Goal: Transaction & Acquisition: Purchase product/service

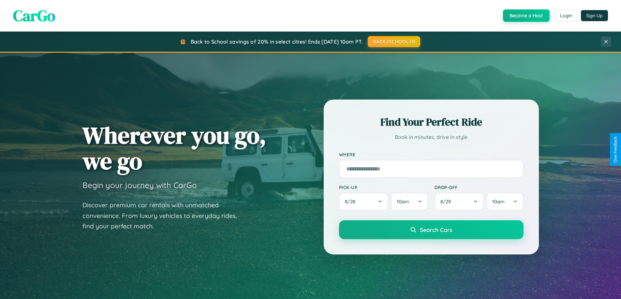
scroll to position [281, 0]
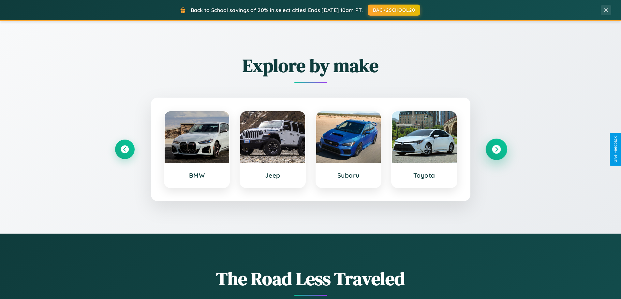
click at [496, 150] on icon at bounding box center [496, 149] width 9 height 9
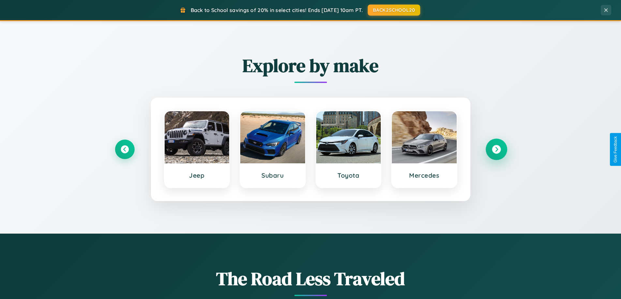
click at [496, 150] on icon at bounding box center [496, 149] width 9 height 9
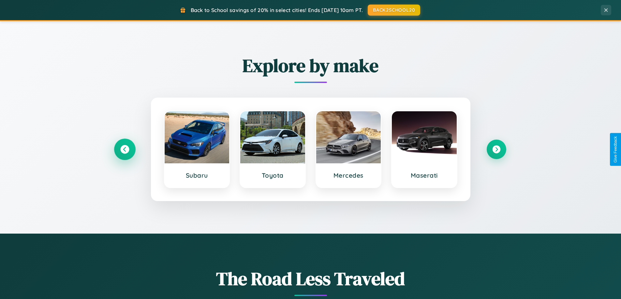
click at [124, 150] on icon at bounding box center [124, 149] width 9 height 9
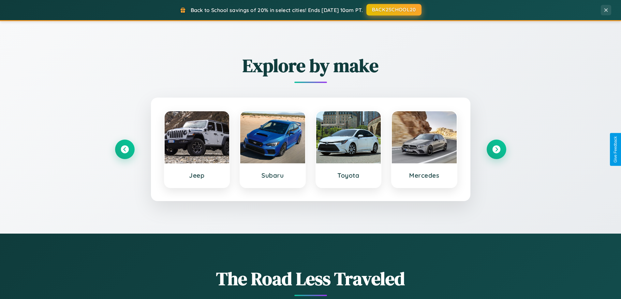
click at [393, 10] on button "BACK2SCHOOL20" at bounding box center [393, 10] width 55 height 12
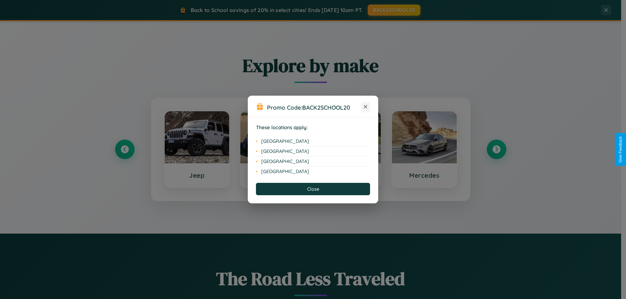
click at [365, 107] on icon at bounding box center [366, 107] width 4 height 4
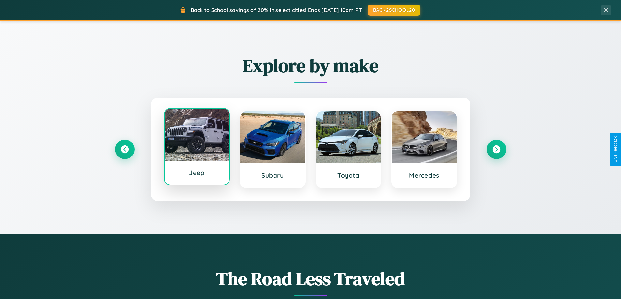
click at [196, 148] on div at bounding box center [197, 135] width 65 height 52
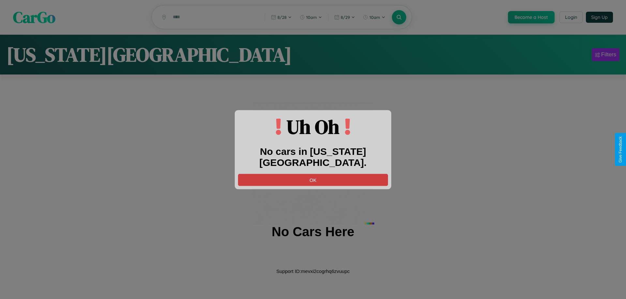
click at [313, 174] on button "OK" at bounding box center [313, 180] width 150 height 12
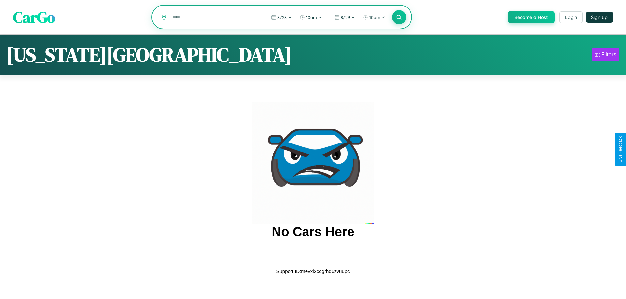
click at [213, 18] on input "text" at bounding box center [213, 16] width 89 height 11
click at [398, 18] on icon at bounding box center [399, 17] width 6 height 6
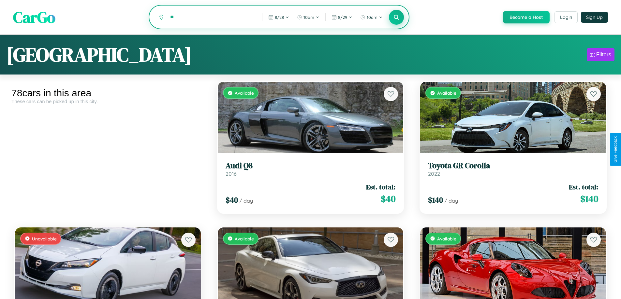
type input "*"
type input "*********"
click at [396, 18] on icon at bounding box center [396, 17] width 6 height 6
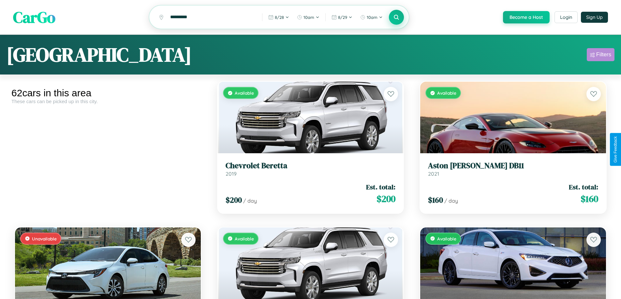
click at [600, 56] on div "Filters" at bounding box center [603, 54] width 15 height 7
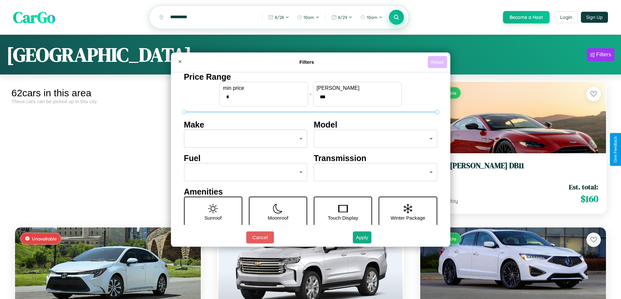
click at [438, 62] on button "Reset" at bounding box center [436, 62] width 19 height 12
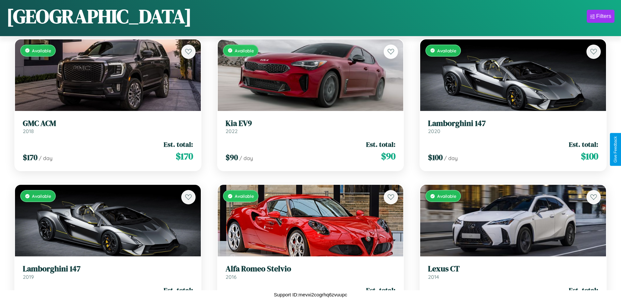
scroll to position [1113, 0]
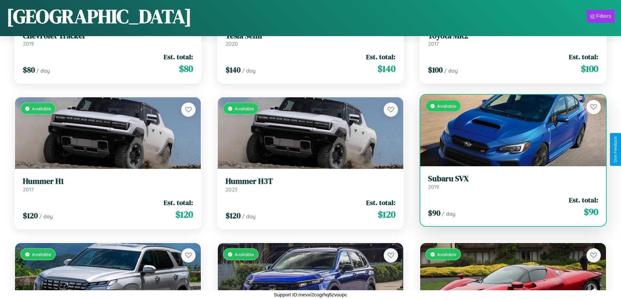
click at [509, 131] on div "Available" at bounding box center [513, 131] width 186 height 72
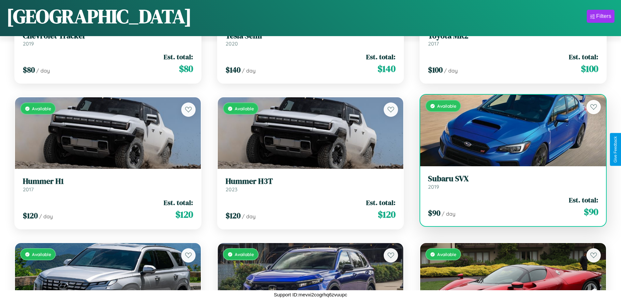
click at [509, 131] on div "Available" at bounding box center [513, 131] width 186 height 72
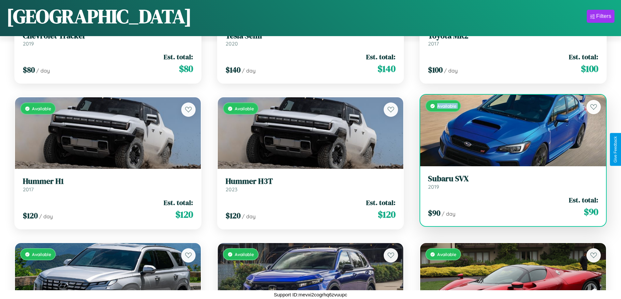
click at [509, 131] on div "Available" at bounding box center [513, 131] width 186 height 72
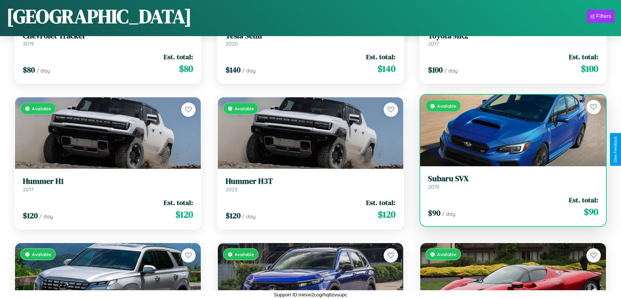
click at [509, 131] on div "Available" at bounding box center [513, 131] width 186 height 72
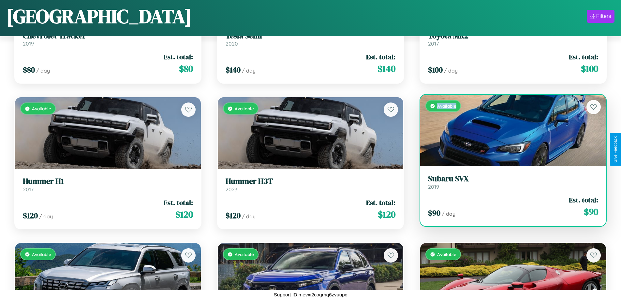
click at [509, 131] on div "Available" at bounding box center [513, 131] width 186 height 72
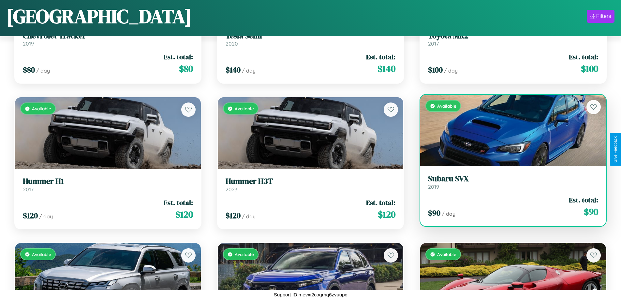
click at [509, 182] on h3 "Subaru SVX" at bounding box center [513, 178] width 170 height 9
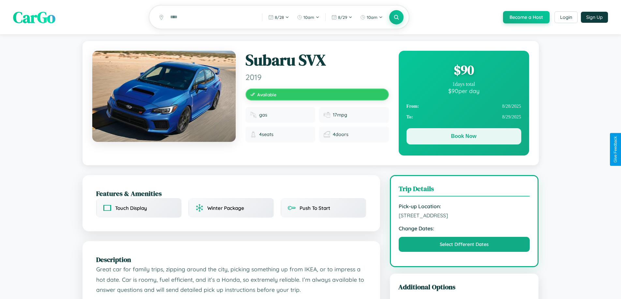
click at [463, 138] on button "Book Now" at bounding box center [463, 136] width 115 height 16
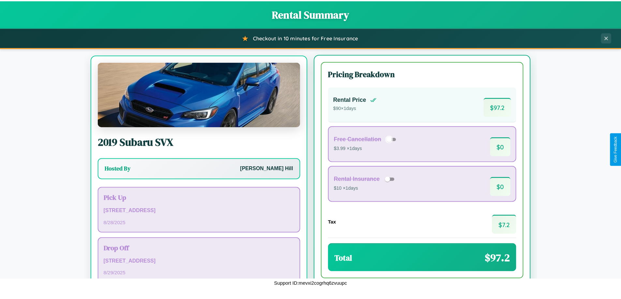
scroll to position [30, 0]
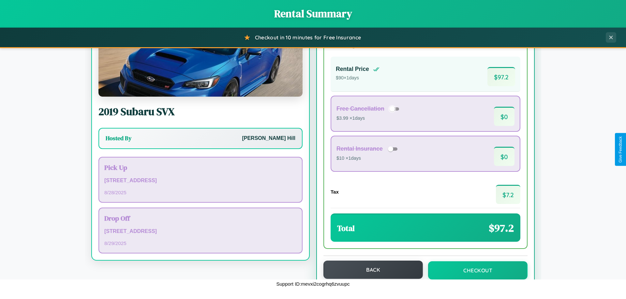
click at [370, 270] on button "Back" at bounding box center [372, 270] width 99 height 18
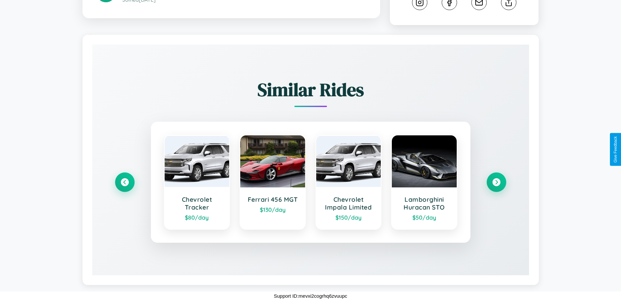
scroll to position [369, 0]
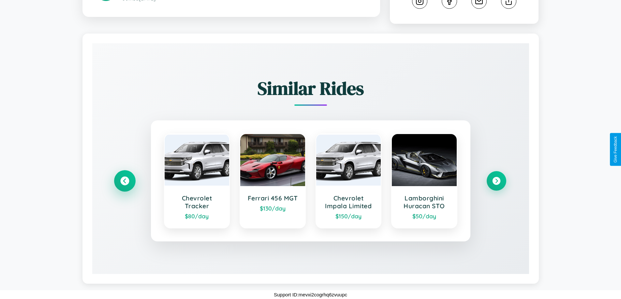
click at [124, 181] on icon at bounding box center [124, 181] width 9 height 9
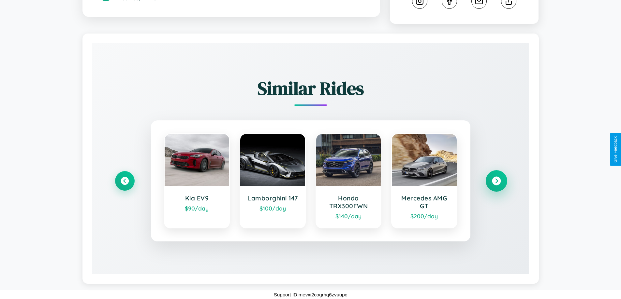
click at [496, 181] on icon at bounding box center [496, 181] width 9 height 9
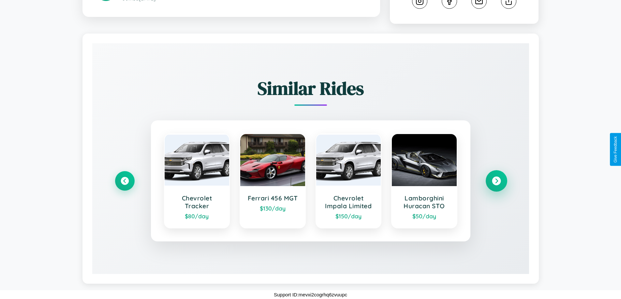
click at [496, 181] on icon at bounding box center [496, 181] width 9 height 9
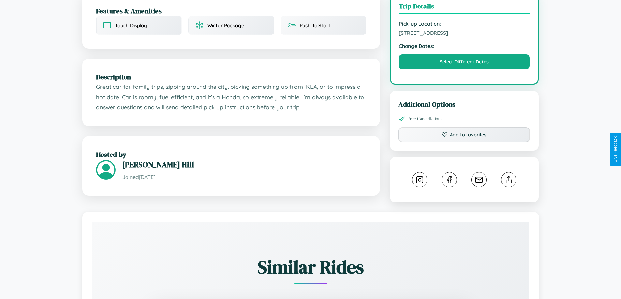
scroll to position [176, 0]
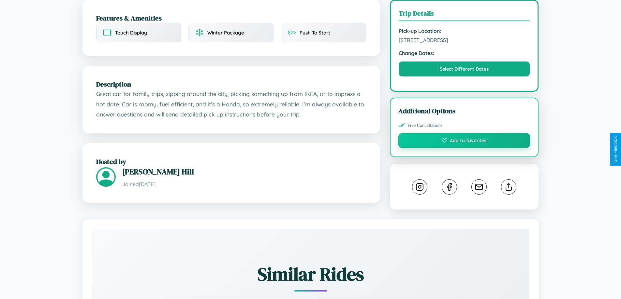
click at [464, 148] on button "Add to favorites" at bounding box center [464, 140] width 132 height 15
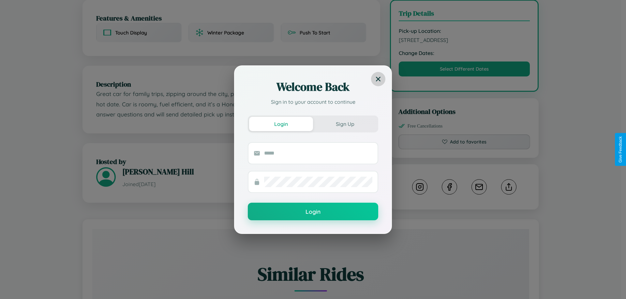
click at [378, 79] on icon at bounding box center [378, 79] width 5 height 5
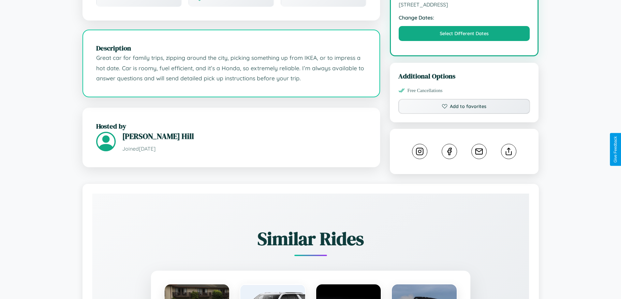
scroll to position [221, 0]
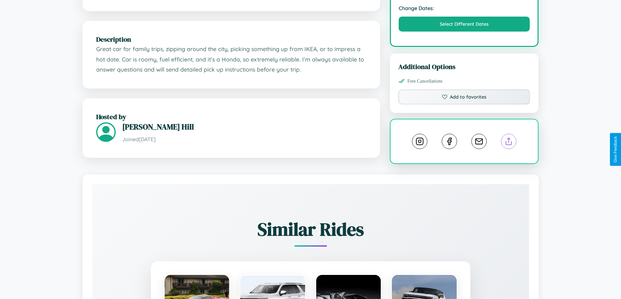
click at [509, 143] on line at bounding box center [509, 140] width 0 height 5
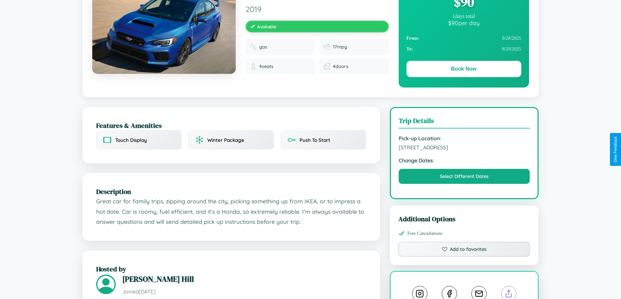
scroll to position [0, 0]
